Goal: Find specific page/section: Find specific page/section

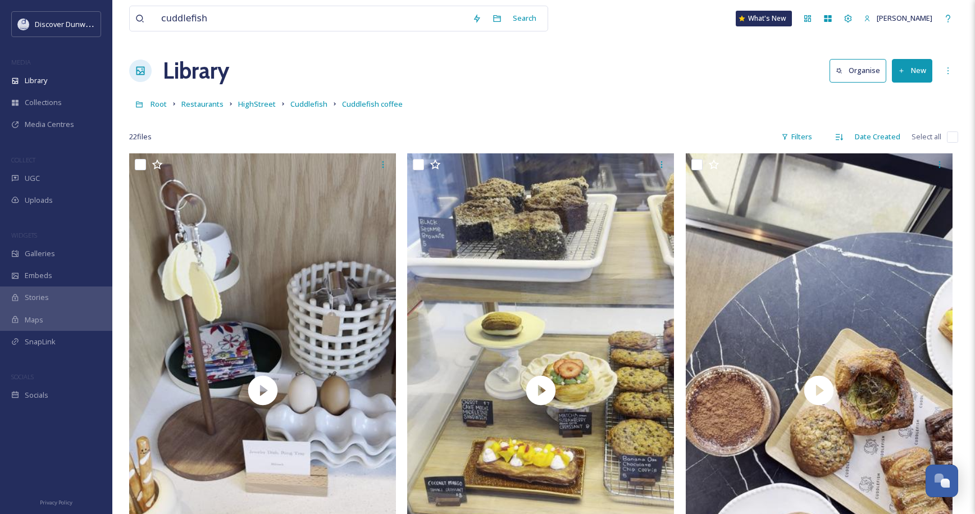
scroll to position [1292, 0]
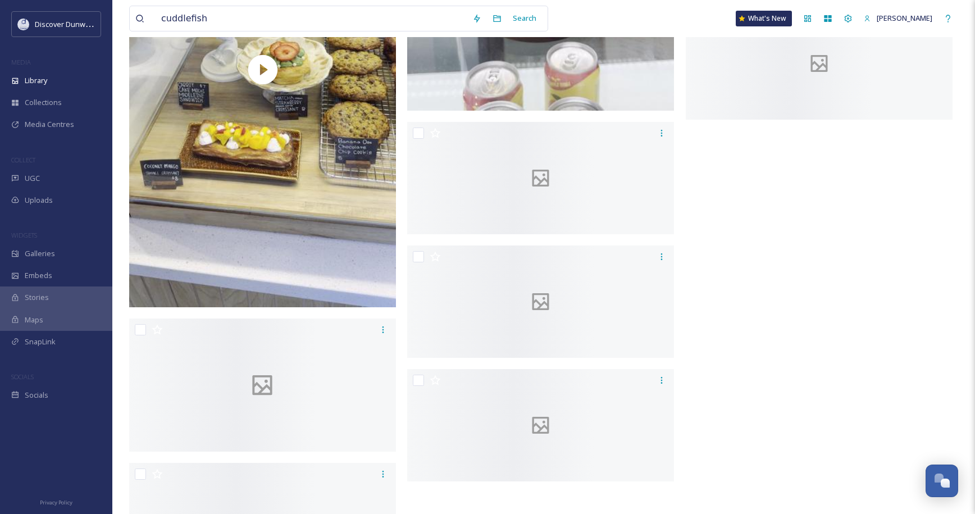
click at [435, 18] on input "cuddlefish" at bounding box center [311, 18] width 311 height 25
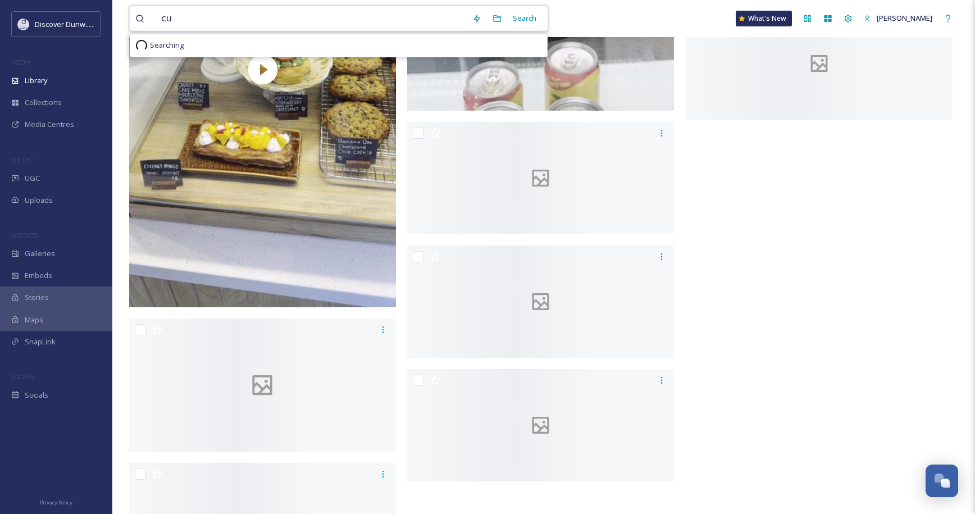
type input "c"
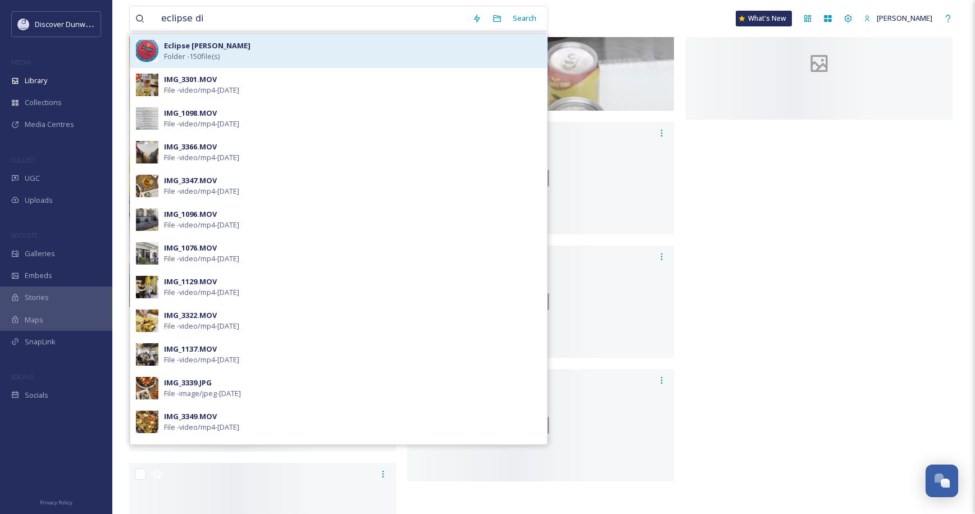
click at [298, 52] on div "Eclipse [PERSON_NAME] - 150 file(s)" at bounding box center [352, 50] width 377 height 21
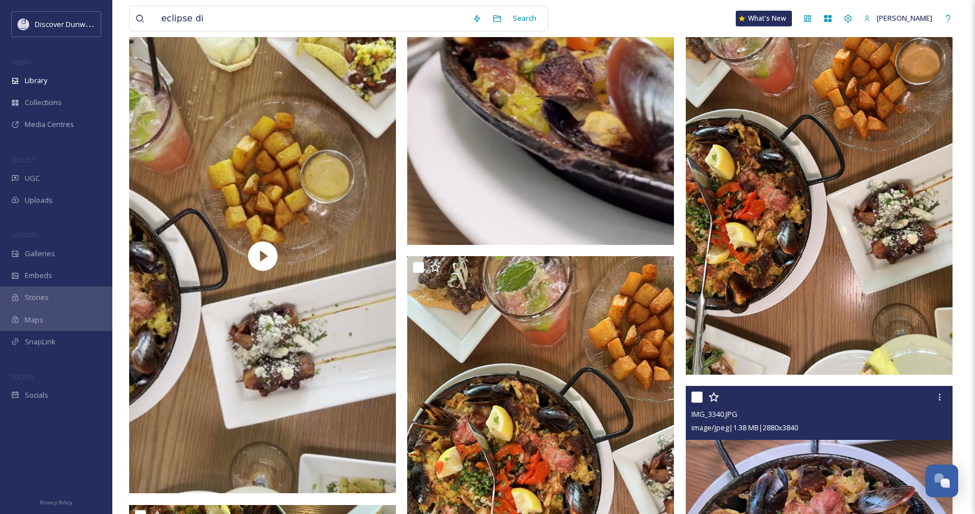
scroll to position [3257, 0]
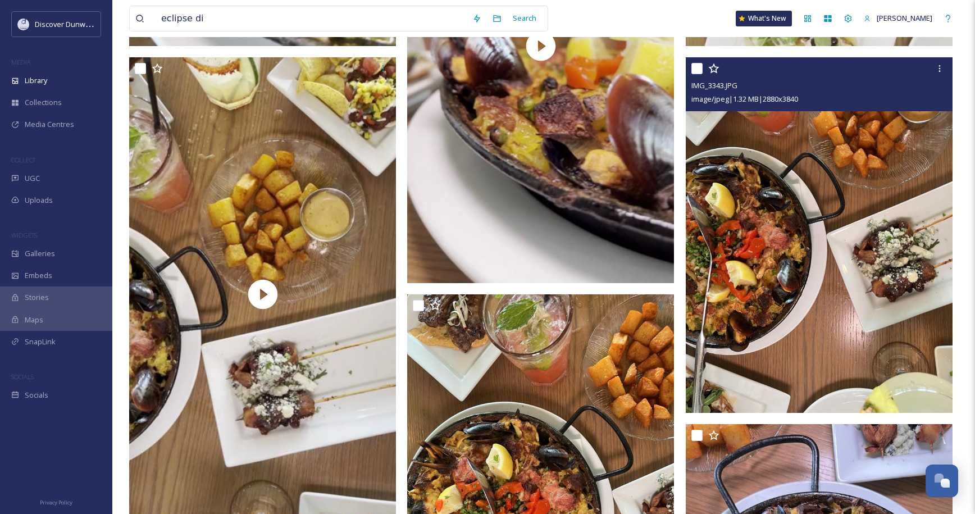
click at [886, 373] on img at bounding box center [819, 234] width 267 height 355
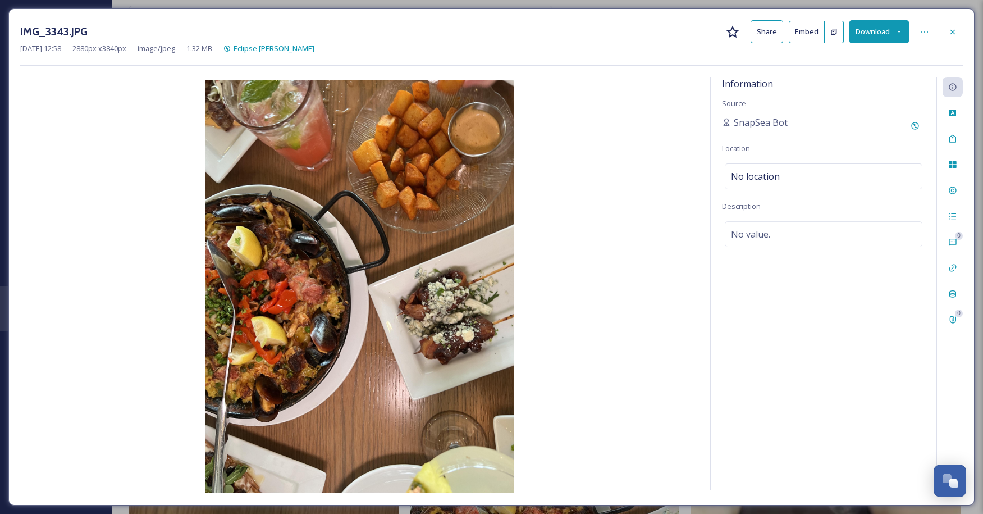
click at [948, 26] on div at bounding box center [953, 32] width 20 height 20
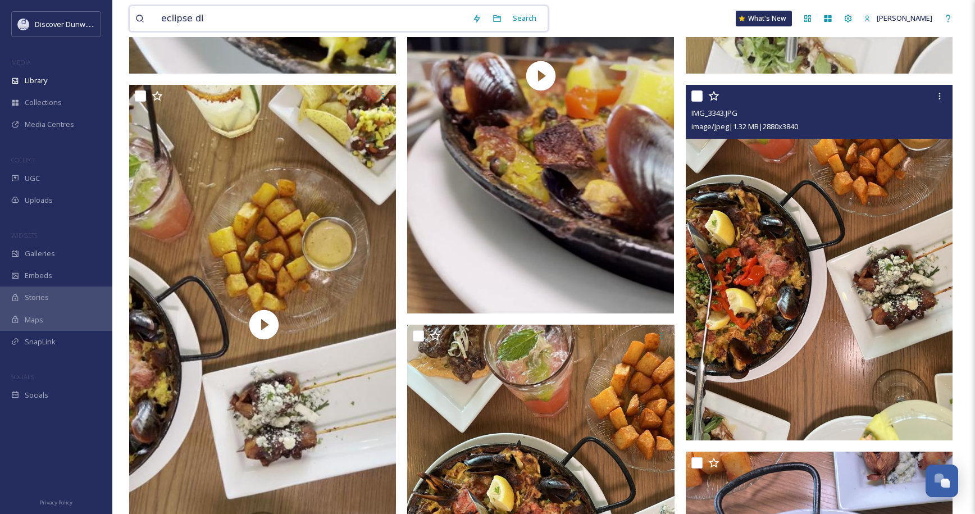
click at [346, 27] on input "eclipse di" at bounding box center [311, 18] width 311 height 25
click at [337, 20] on input "eclipse di" at bounding box center [311, 18] width 311 height 25
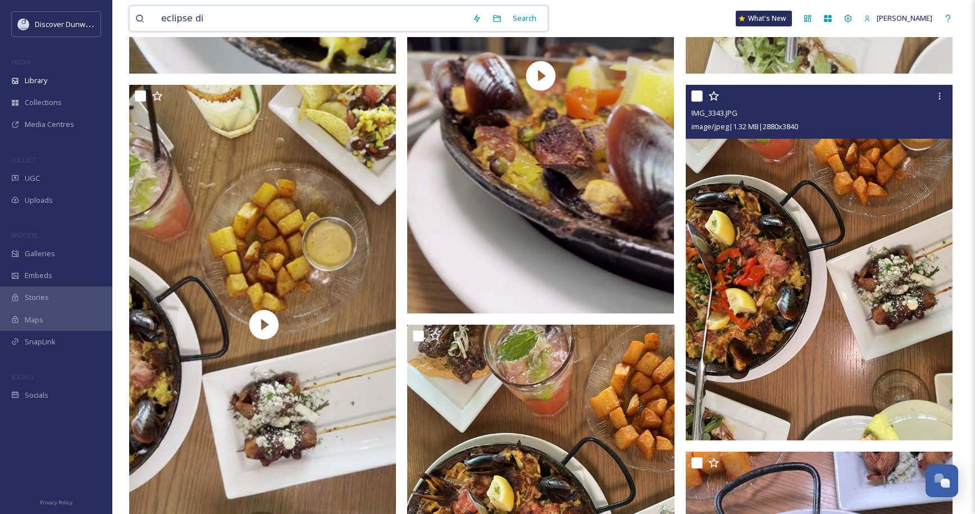
click at [337, 20] on input "eclipse di" at bounding box center [311, 18] width 311 height 25
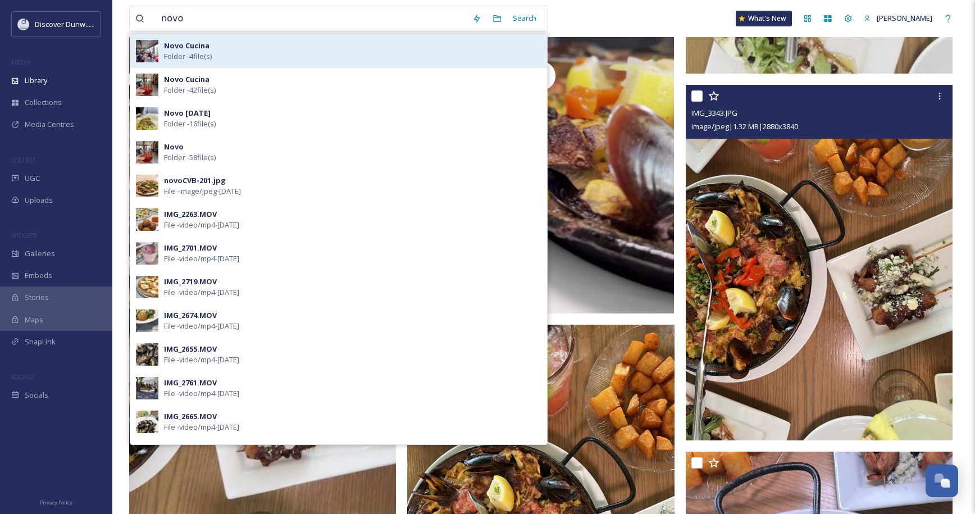
click at [335, 48] on div "Novo Cucina Folder - 4 file(s)" at bounding box center [352, 50] width 377 height 21
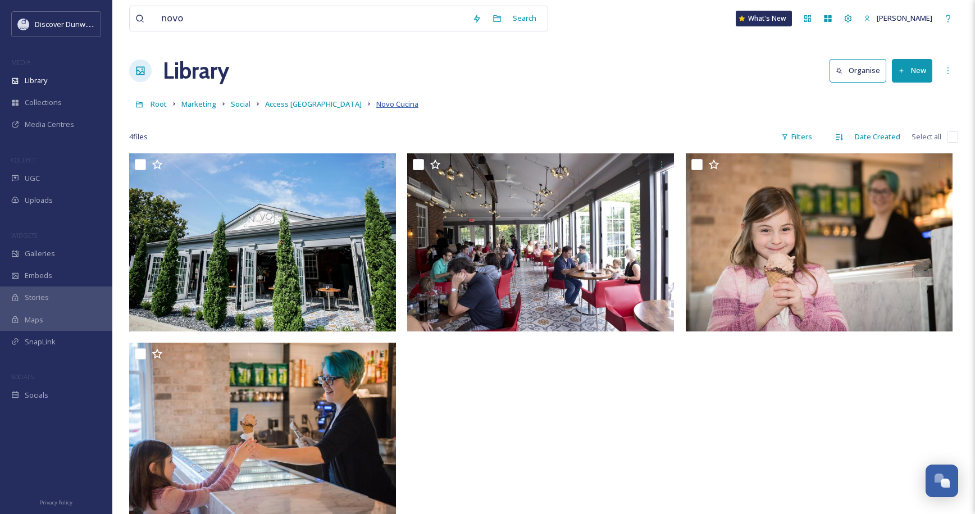
click at [376, 104] on span "Novo Cucina" at bounding box center [397, 104] width 42 height 10
click at [304, 24] on input "novo" at bounding box center [311, 18] width 311 height 25
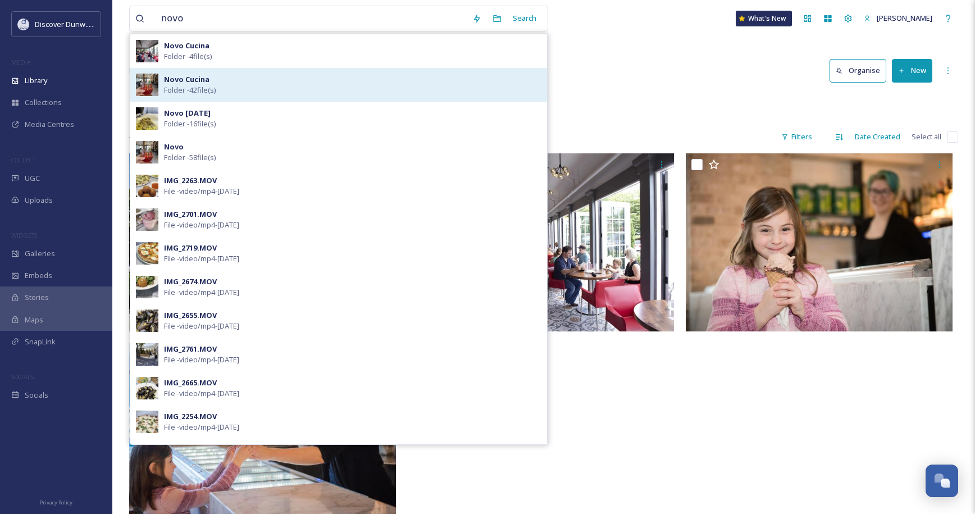
click at [298, 82] on div "Novo Cucina Folder - 42 file(s)" at bounding box center [352, 84] width 377 height 21
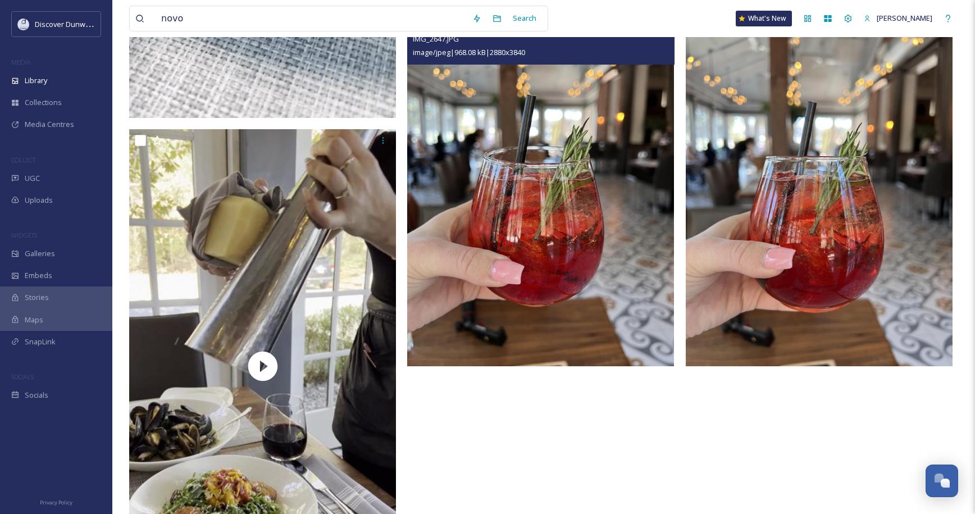
scroll to position [6219, 0]
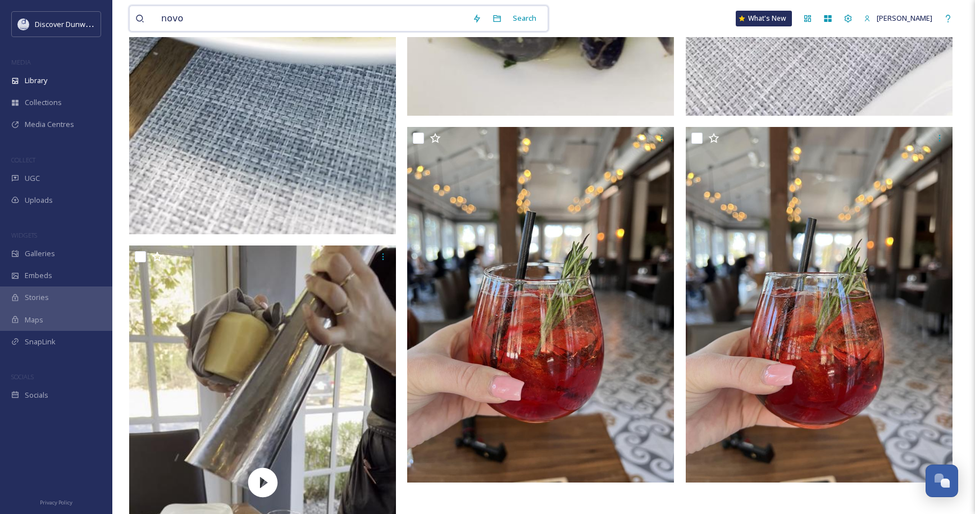
click at [239, 18] on input "novo" at bounding box center [311, 18] width 311 height 25
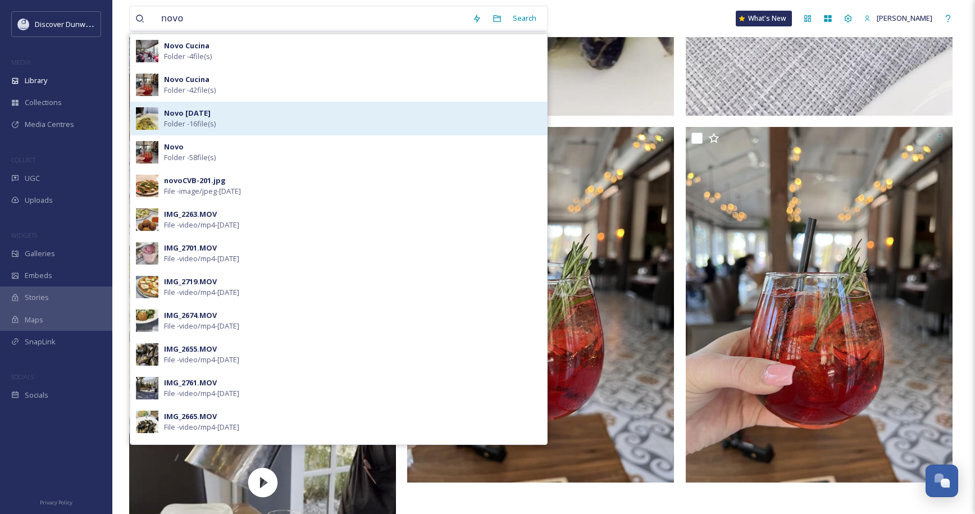
click at [227, 115] on div "Novo [DATE] Folder - 16 file(s)" at bounding box center [352, 118] width 377 height 21
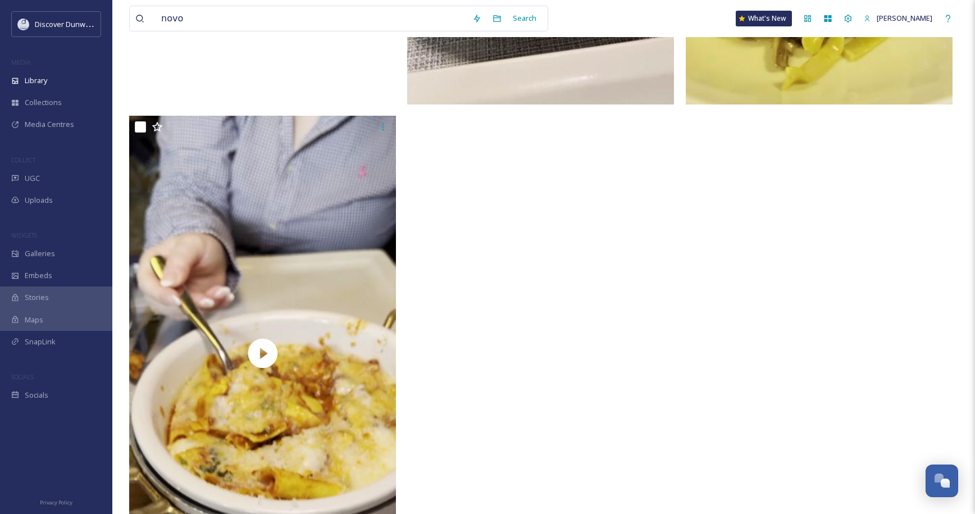
scroll to position [2471, 0]
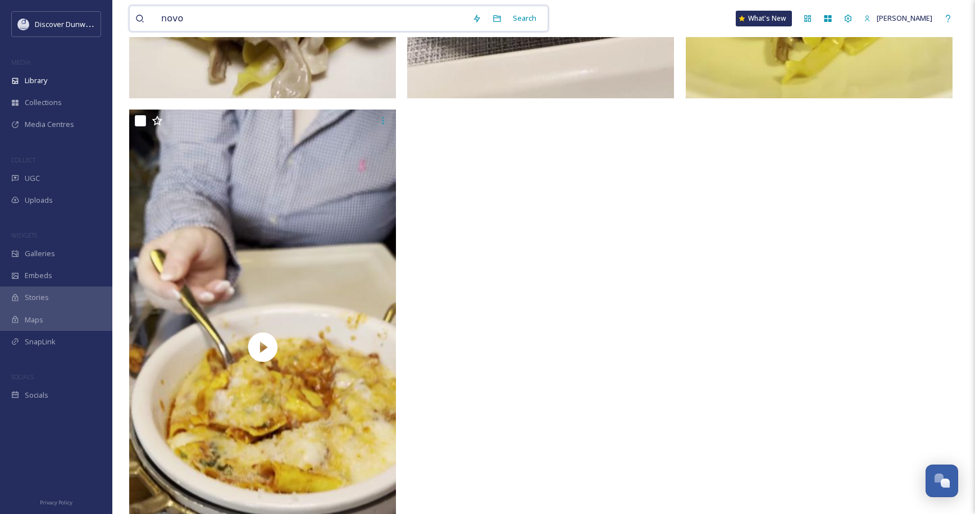
click at [272, 25] on input "novo" at bounding box center [311, 18] width 311 height 25
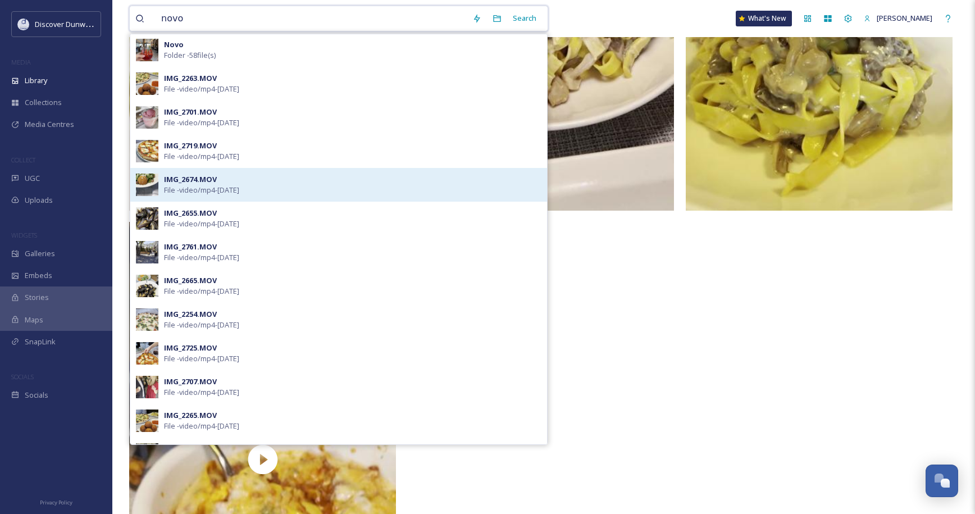
scroll to position [112, 0]
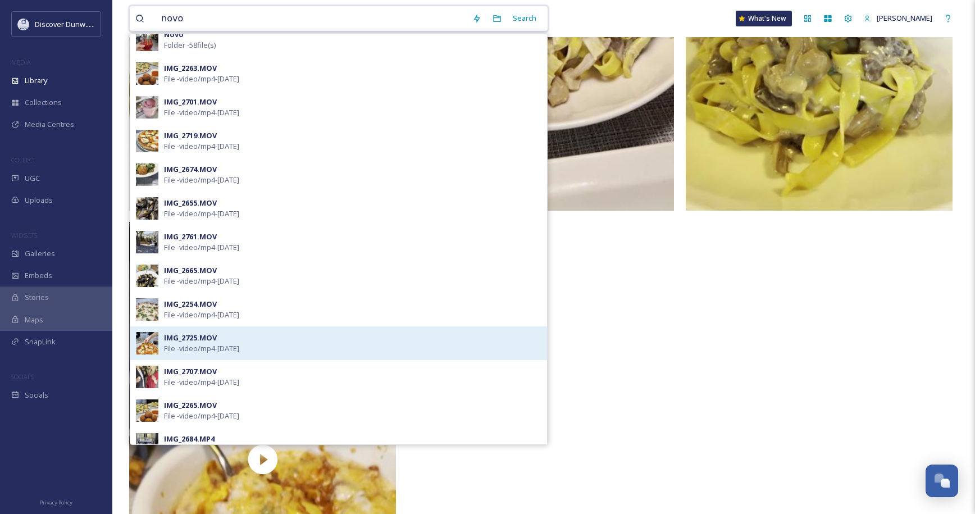
type input "novo"
click at [251, 336] on div "IMG_2725.MOV File - video/mp4 - [DATE]" at bounding box center [352, 342] width 377 height 21
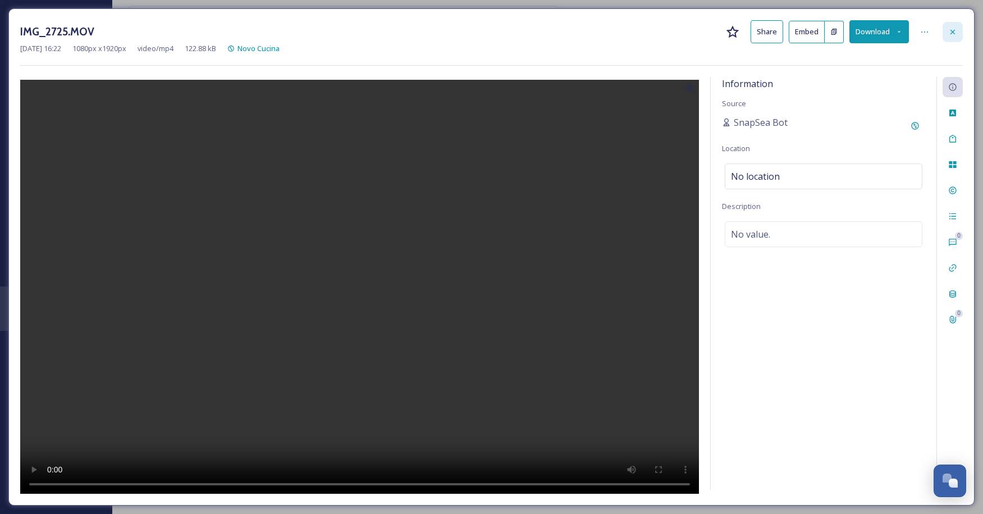
click at [947, 34] on div at bounding box center [953, 32] width 20 height 20
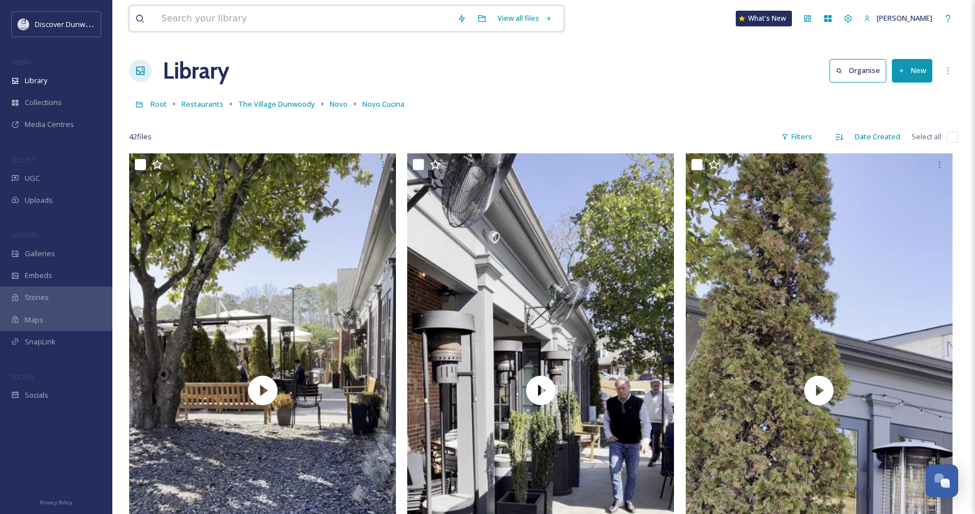
click at [238, 11] on input at bounding box center [304, 18] width 296 height 25
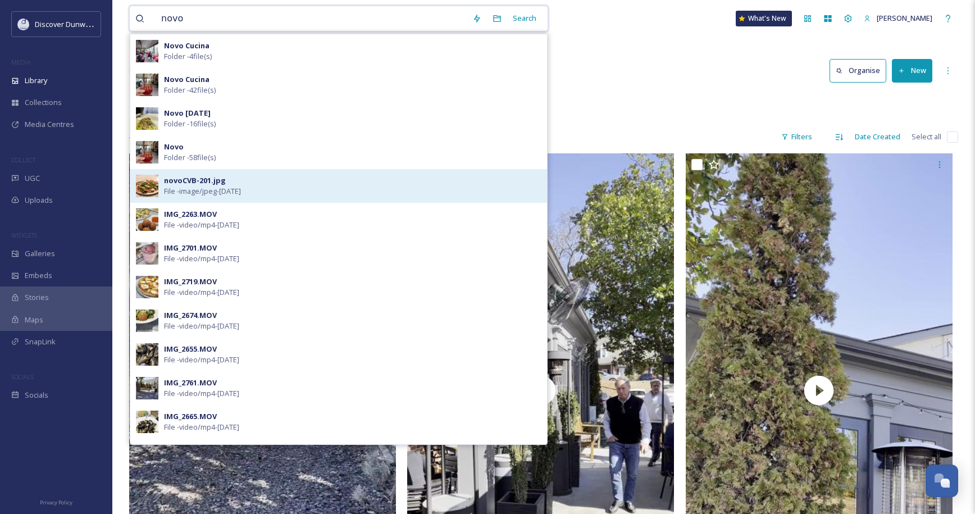
type input "novo"
click at [166, 179] on div "novoCVB-201.jpg" at bounding box center [195, 180] width 62 height 11
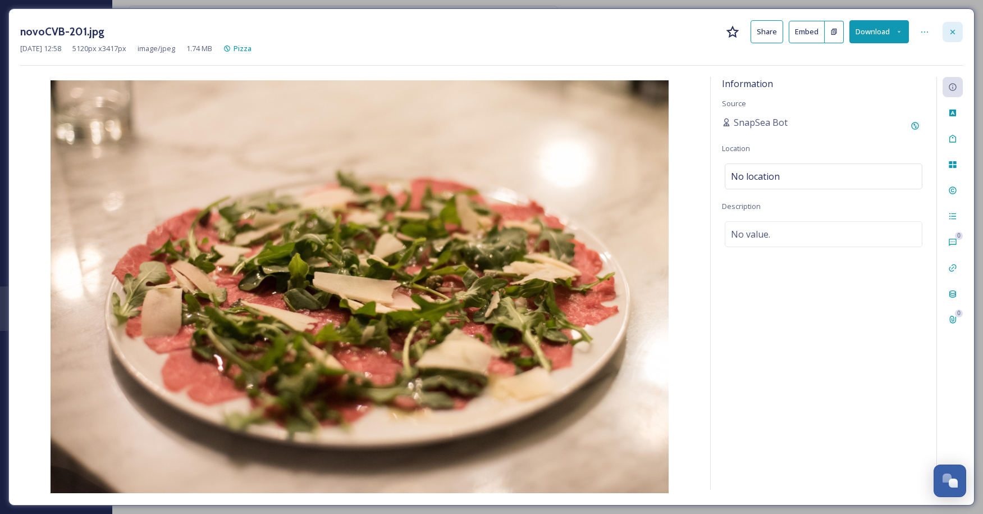
click at [950, 24] on div at bounding box center [953, 32] width 20 height 20
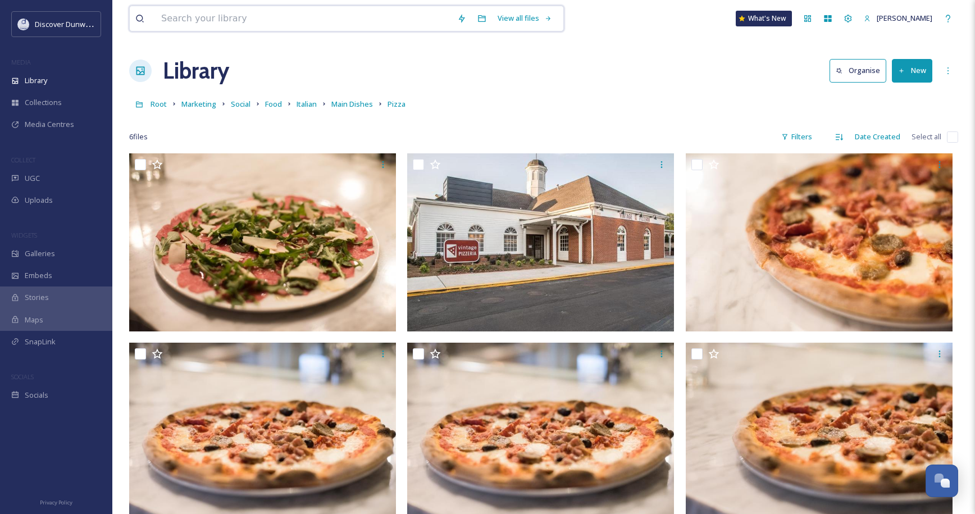
click at [273, 18] on input at bounding box center [304, 18] width 296 height 25
type input "novo"
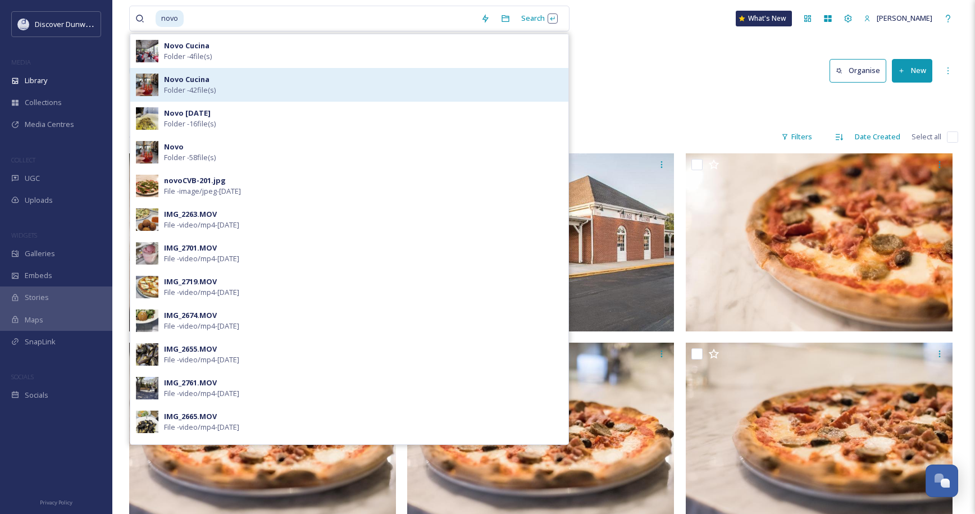
click at [248, 84] on div "Novo Cucina Folder - 42 file(s)" at bounding box center [363, 84] width 399 height 21
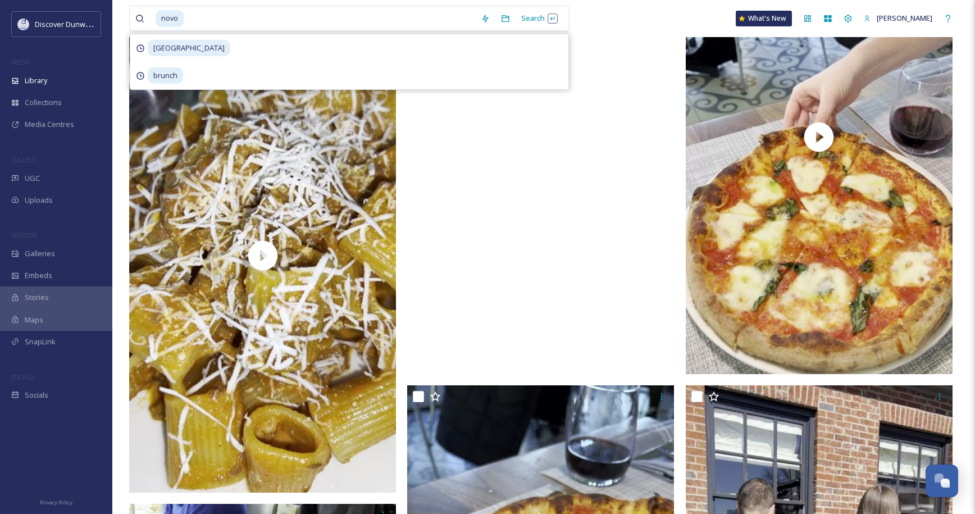
scroll to position [2078, 0]
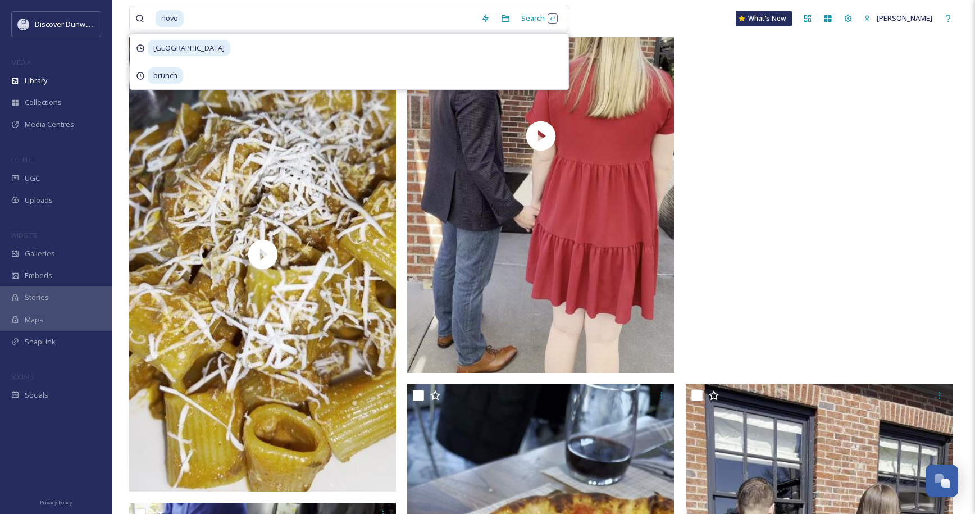
click at [719, 231] on video "IMG_2725.MOV" at bounding box center [819, 136] width 267 height 474
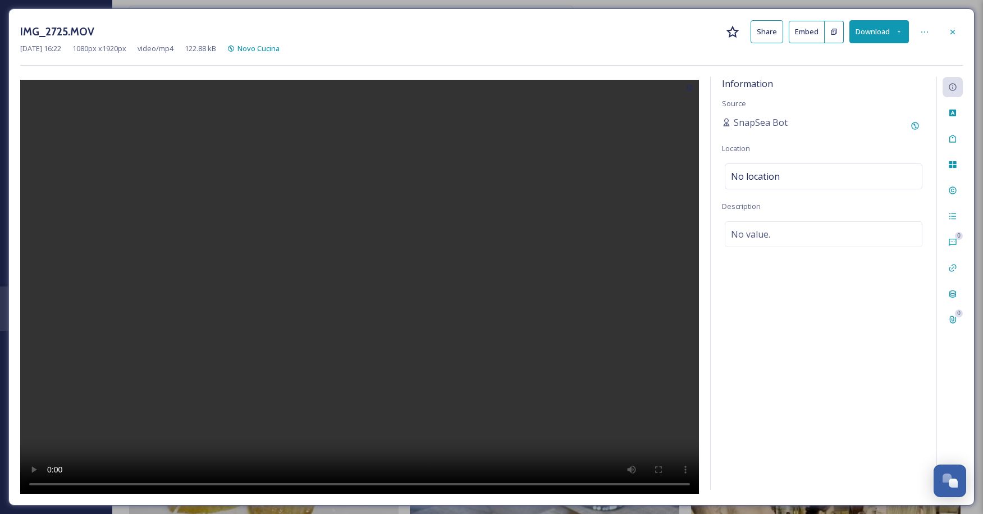
drag, startPoint x: 498, startPoint y: 288, endPoint x: 554, endPoint y: 252, distance: 65.9
click at [554, 252] on div at bounding box center [359, 285] width 679 height 417
click at [946, 29] on div at bounding box center [953, 32] width 20 height 20
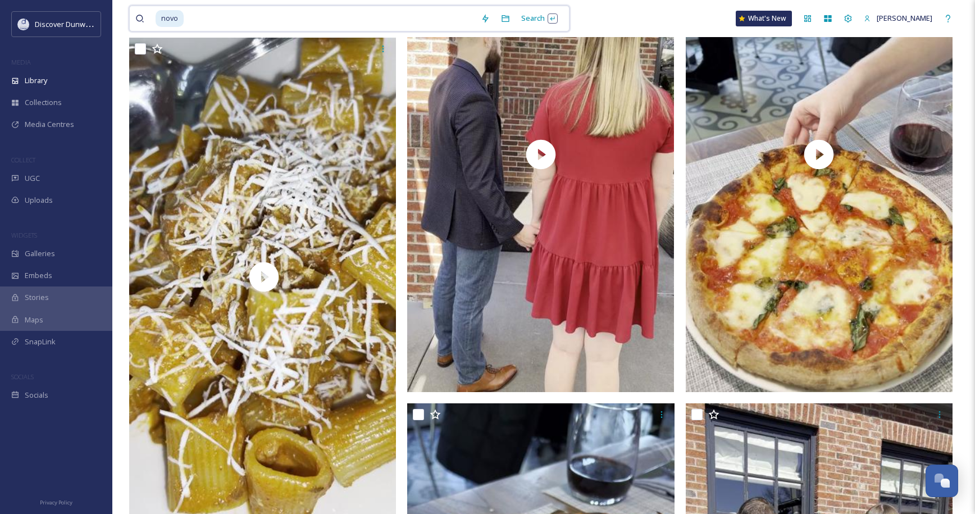
click at [358, 26] on input at bounding box center [330, 18] width 290 height 25
click at [357, 25] on input at bounding box center [330, 18] width 290 height 25
click at [357, 24] on input at bounding box center [330, 18] width 290 height 25
type input "n"
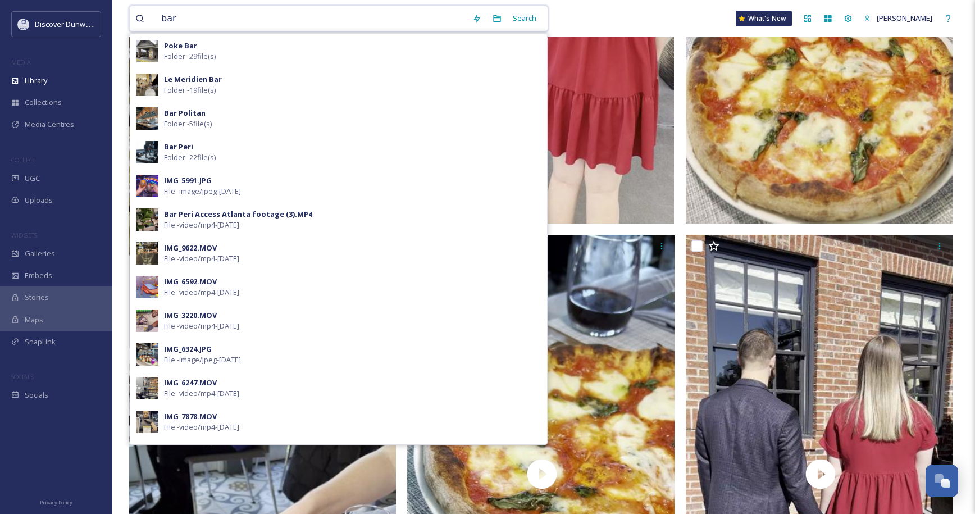
type input "bar"
